Goal: Complete application form: Complete application form

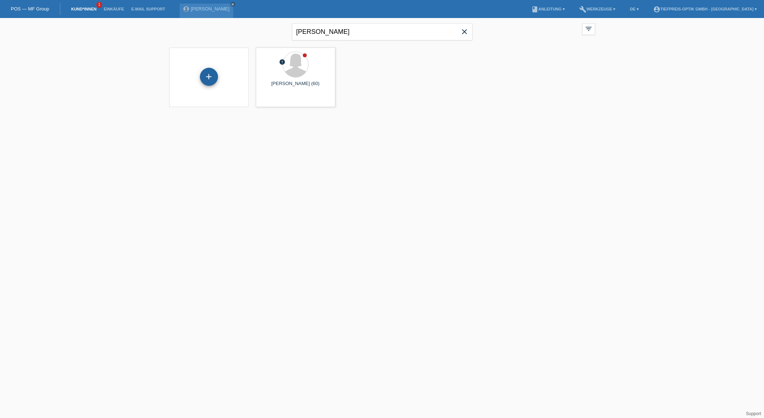
click at [214, 78] on div "+" at bounding box center [209, 77] width 18 height 18
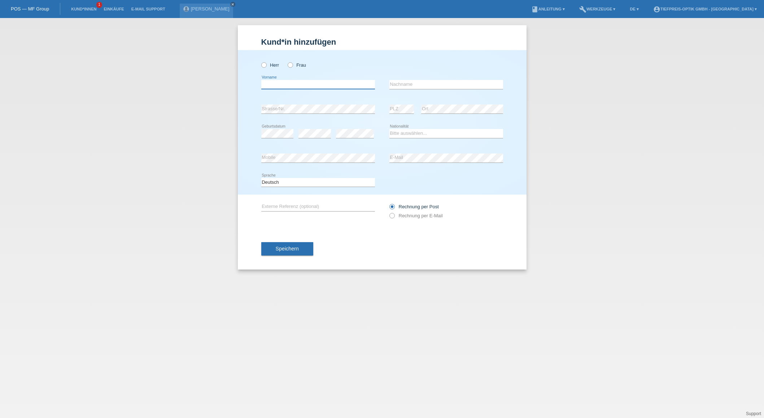
type input "S"
type input "Melpomeni"
type input "Seeh"
select select "CH"
click at [388, 212] on icon at bounding box center [388, 212] width 0 height 0
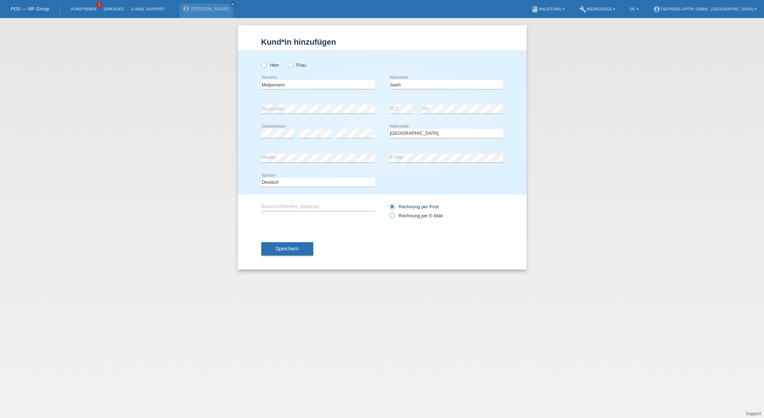
click at [393, 215] on input "Rechnung per E-Mail" at bounding box center [391, 217] width 5 height 9
radio input "true"
click at [286, 61] on icon at bounding box center [286, 61] width 0 height 0
click at [292, 66] on input "Frau" at bounding box center [290, 64] width 5 height 5
radio input "true"
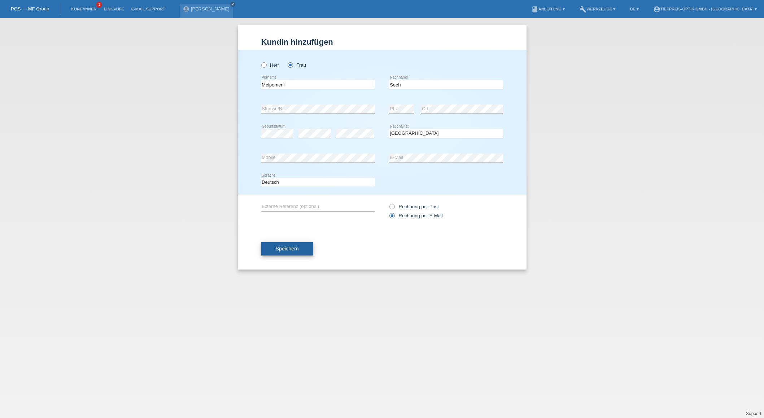
click at [293, 251] on span "Speichern" at bounding box center [287, 249] width 23 height 6
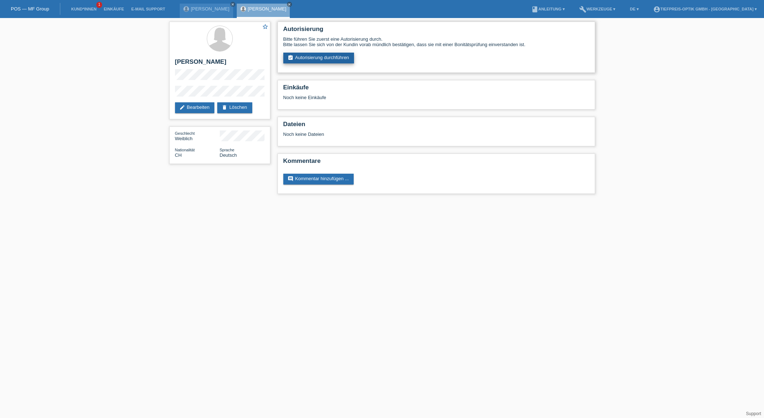
click at [306, 58] on link "assignment_turned_in Autorisierung durchführen" at bounding box center [318, 58] width 71 height 11
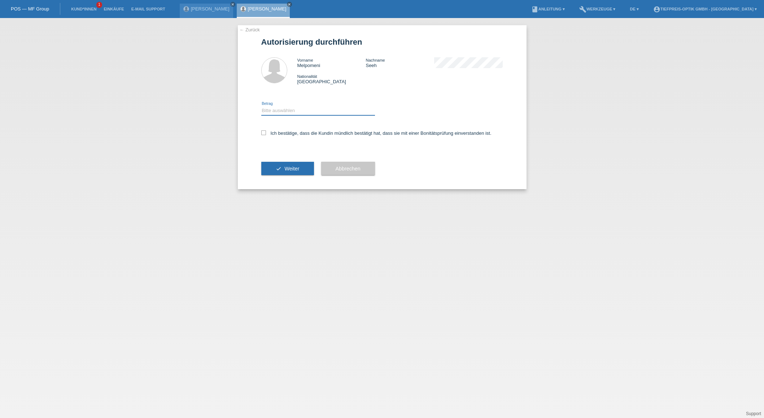
select select "2"
click at [263, 135] on icon at bounding box center [263, 133] width 5 height 5
click at [263, 135] on input "Ich bestätige, dass die Kundin mündlich bestätigt hat, dass sie mit einer Bonit…" at bounding box center [263, 133] width 5 height 5
checkbox input "true"
click at [289, 170] on span "Weiter" at bounding box center [291, 169] width 15 height 6
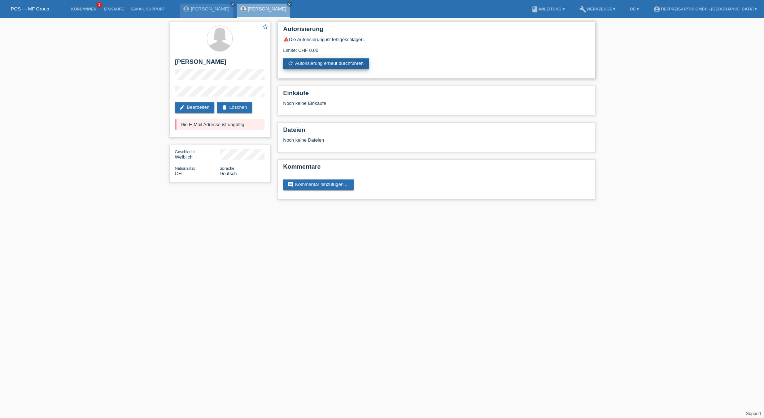
click at [336, 64] on link "refresh Autorisierung erneut durchführen" at bounding box center [326, 63] width 86 height 11
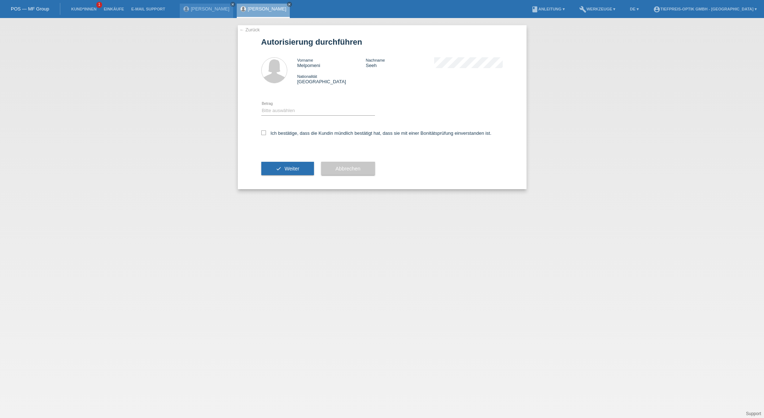
click at [303, 106] on div "Bitte auswählen CHF 1.00 - CHF 499.00 CHF 500.00 - CHF 1'999.00 CHF 2'000.00 - …" at bounding box center [318, 111] width 114 height 25
select select "2"
click at [265, 132] on icon at bounding box center [263, 133] width 5 height 5
click at [265, 132] on input "Ich bestätige, dass die Kundin mündlich bestätigt hat, dass sie mit einer Bonit…" at bounding box center [263, 133] width 5 height 5
checkbox input "true"
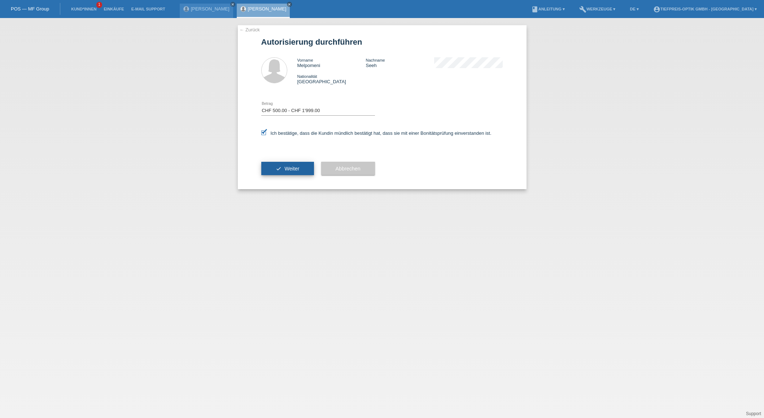
click at [302, 171] on button "check Weiter" at bounding box center [287, 169] width 53 height 14
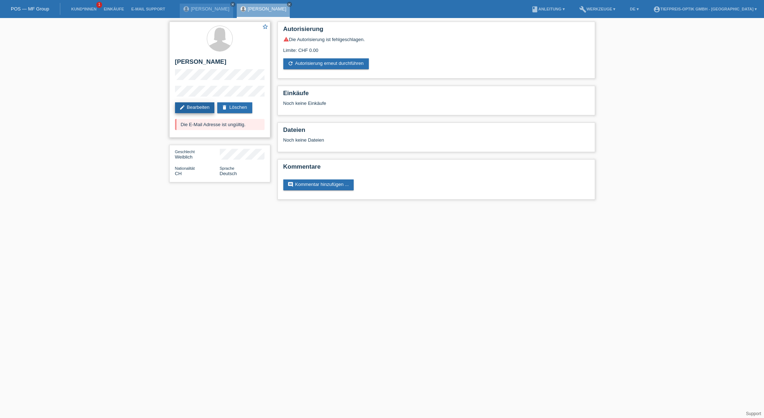
click at [196, 108] on link "edit Bearbeiten" at bounding box center [195, 107] width 40 height 11
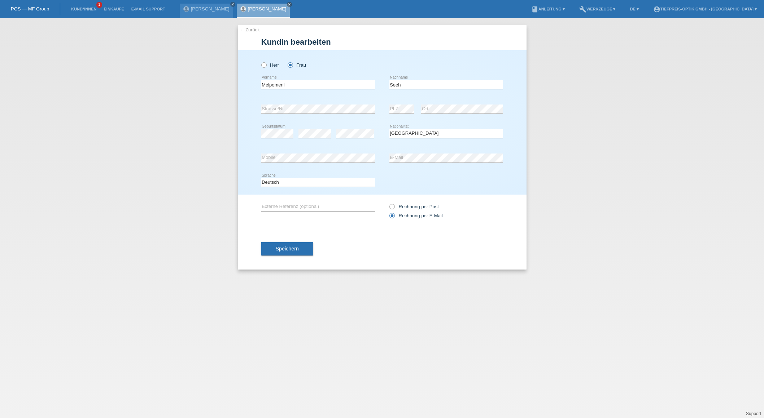
select select "CH"
click at [436, 170] on div "error E-Mail" at bounding box center [446, 158] width 114 height 25
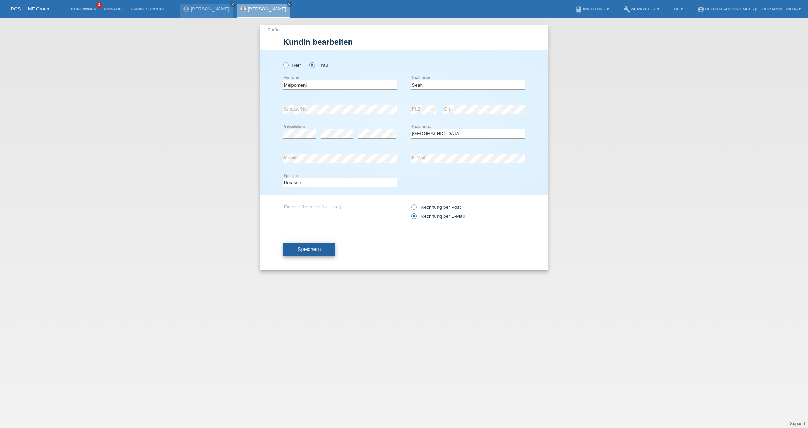
click at [325, 248] on button "Speichern" at bounding box center [309, 249] width 52 height 14
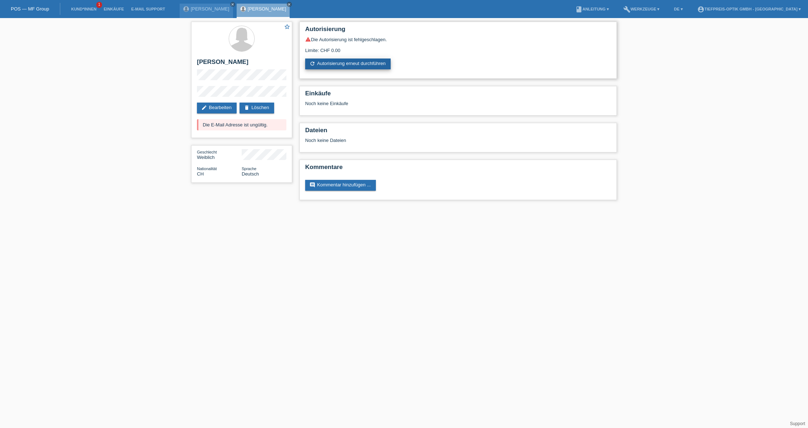
click at [345, 62] on link "refresh Autorisierung erneut durchführen" at bounding box center [348, 63] width 86 height 11
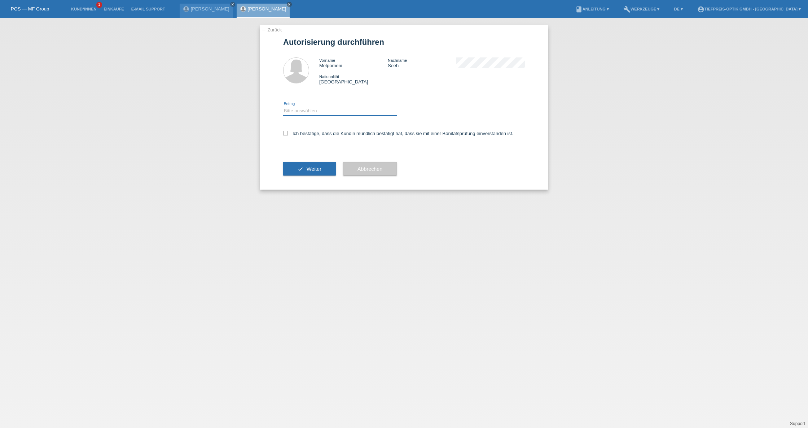
select select "2"
click at [285, 135] on icon at bounding box center [285, 133] width 5 height 5
click at [285, 135] on input "Ich bestätige, dass die Kundin mündlich bestätigt hat, dass sie mit einer Bonit…" at bounding box center [285, 133] width 5 height 5
checkbox input "true"
click at [302, 166] on button "check Weiter" at bounding box center [309, 169] width 53 height 14
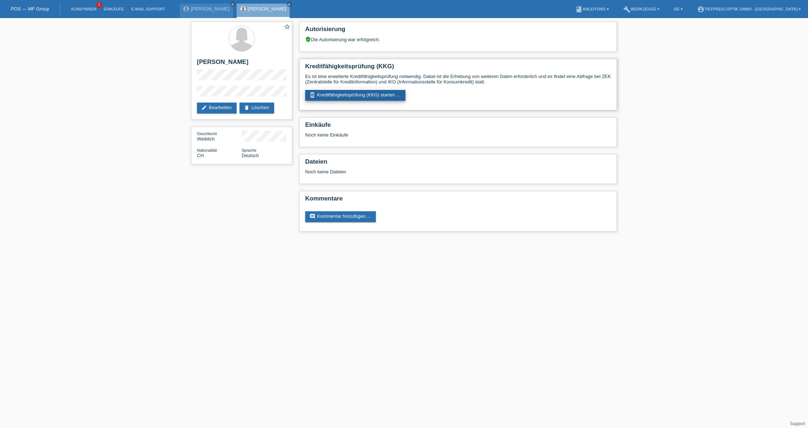
click at [347, 97] on link "perm_device_information Kreditfähigkeitsprüfung (KKG) starten ..." at bounding box center [355, 95] width 100 height 11
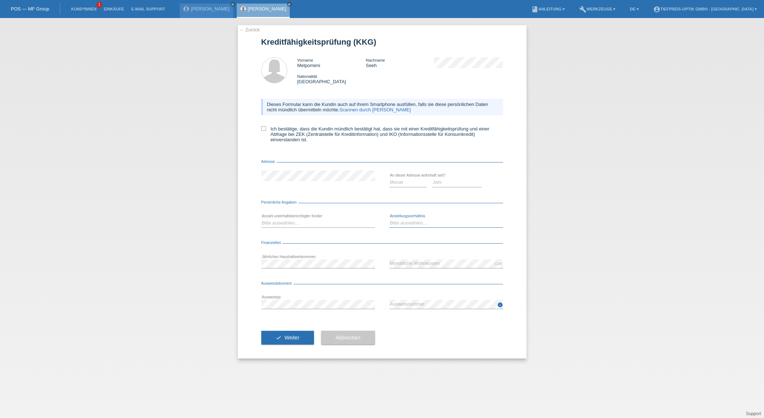
scroll to position [0, 0]
